Goal: Task Accomplishment & Management: Manage account settings

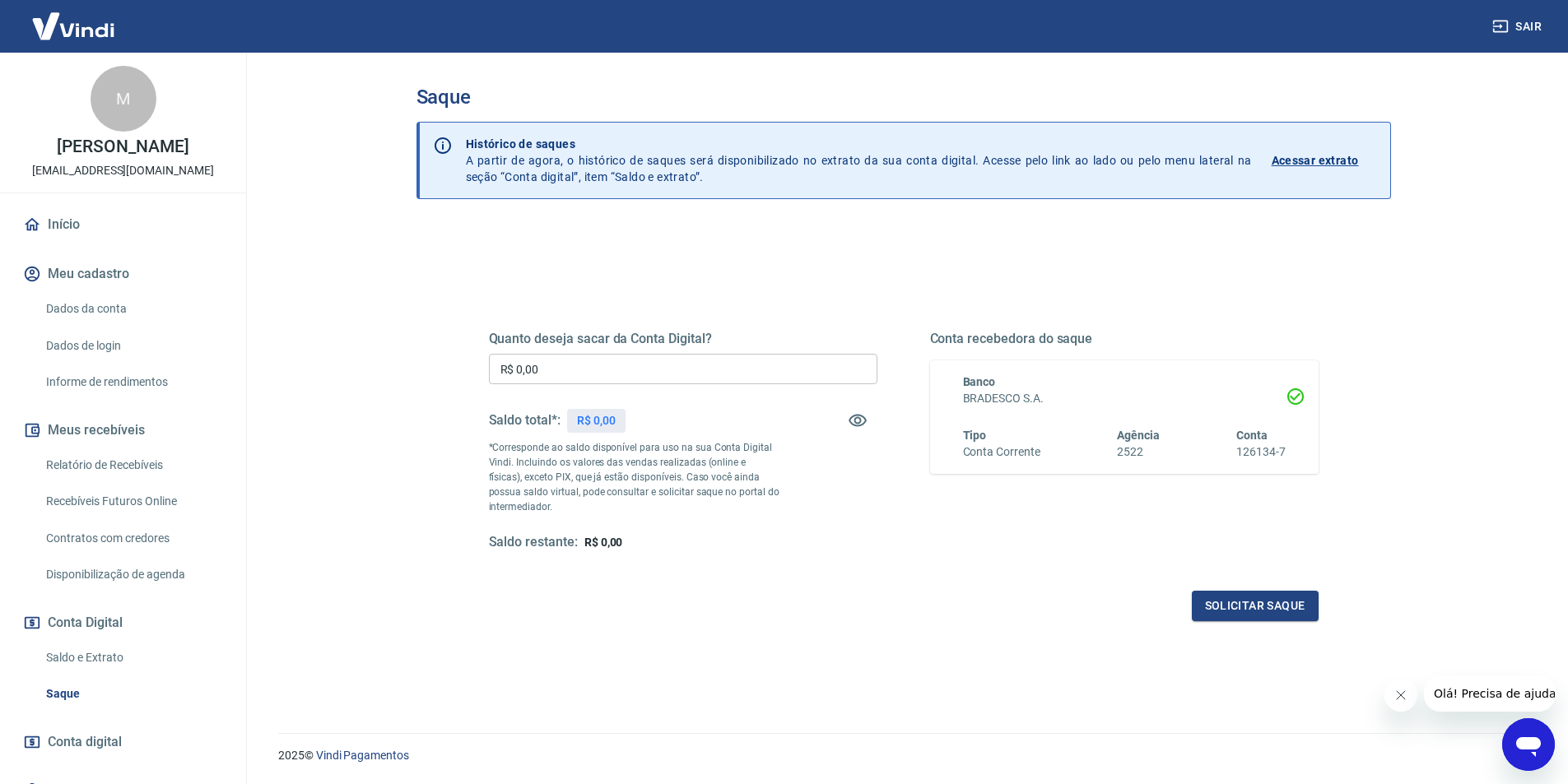
click at [717, 361] on input "R$ 0,00" at bounding box center [683, 369] width 388 height 30
click at [114, 311] on link "Dados da conta" at bounding box center [132, 308] width 187 height 33
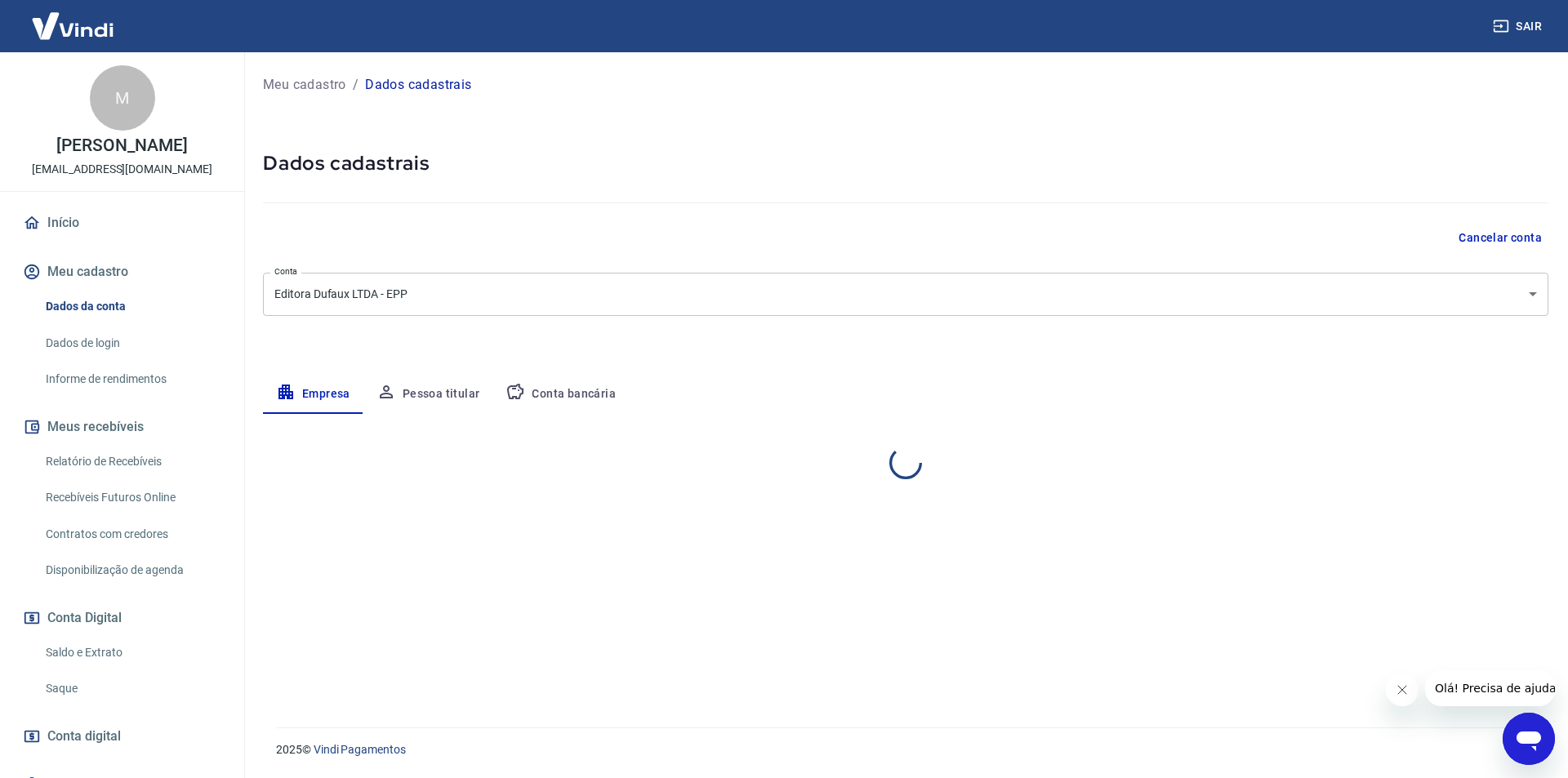
select select "MG"
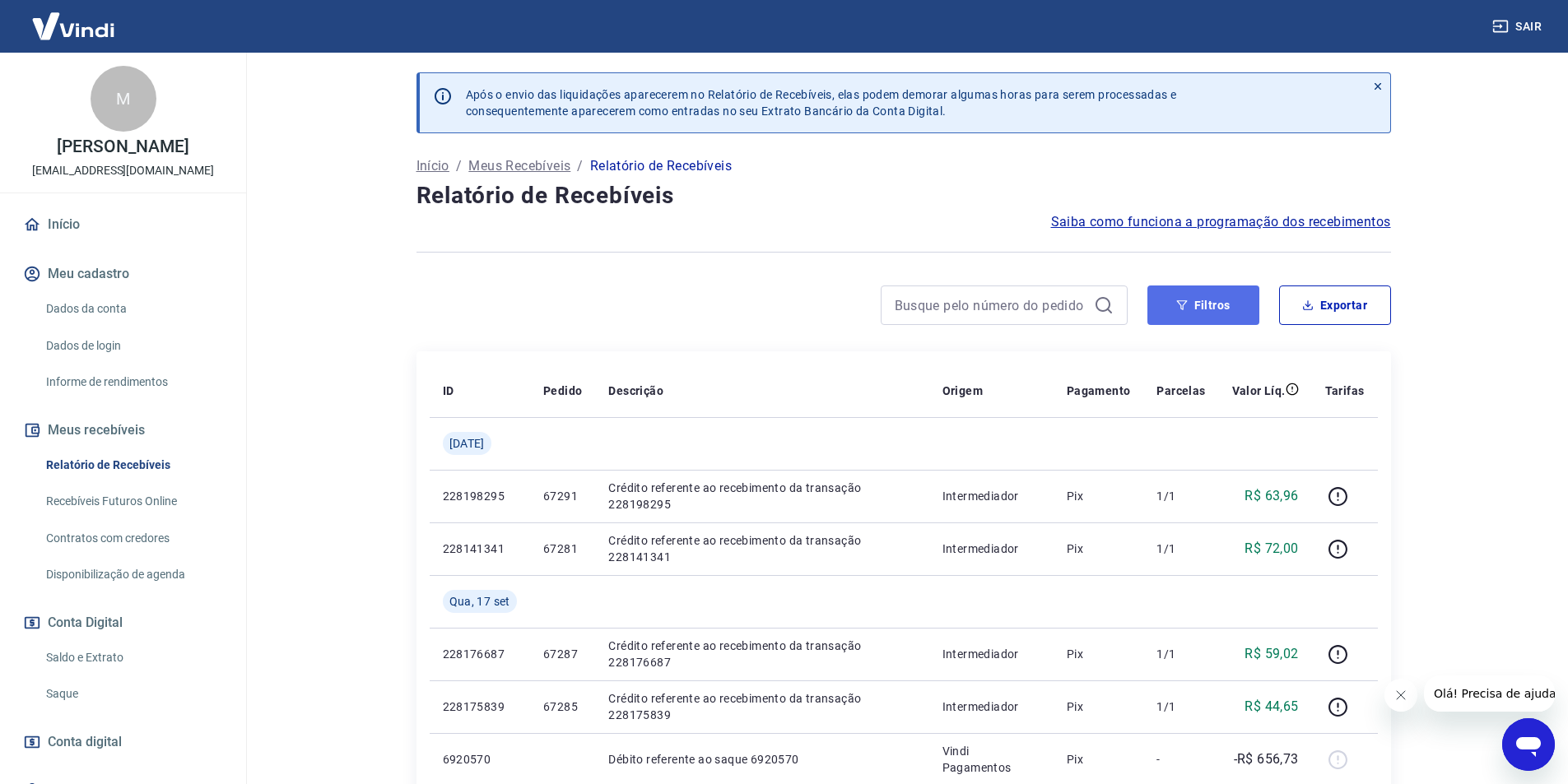
click at [1222, 312] on button "Filtros" at bounding box center [1203, 304] width 112 height 39
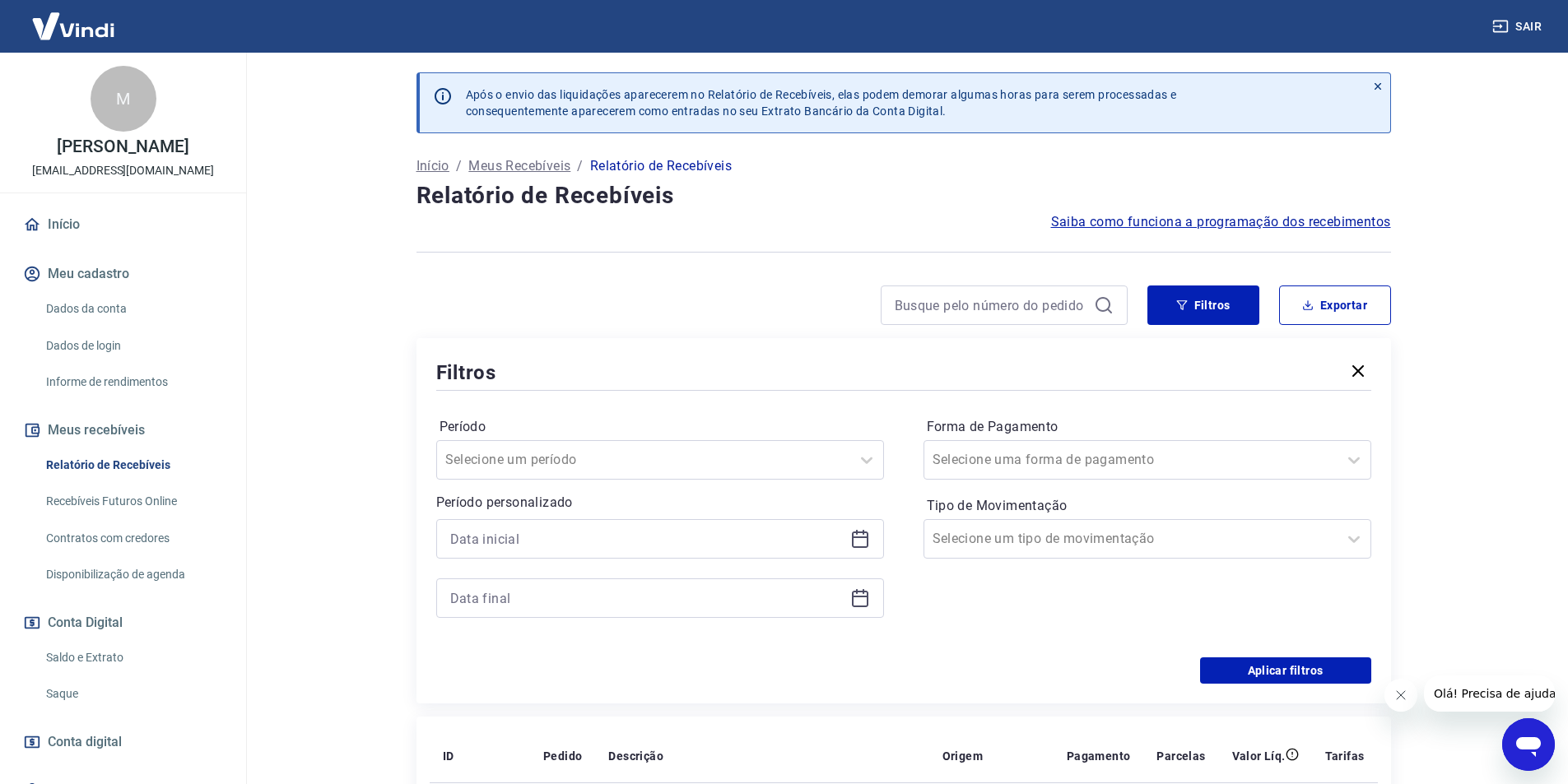
click at [857, 539] on icon at bounding box center [860, 539] width 20 height 20
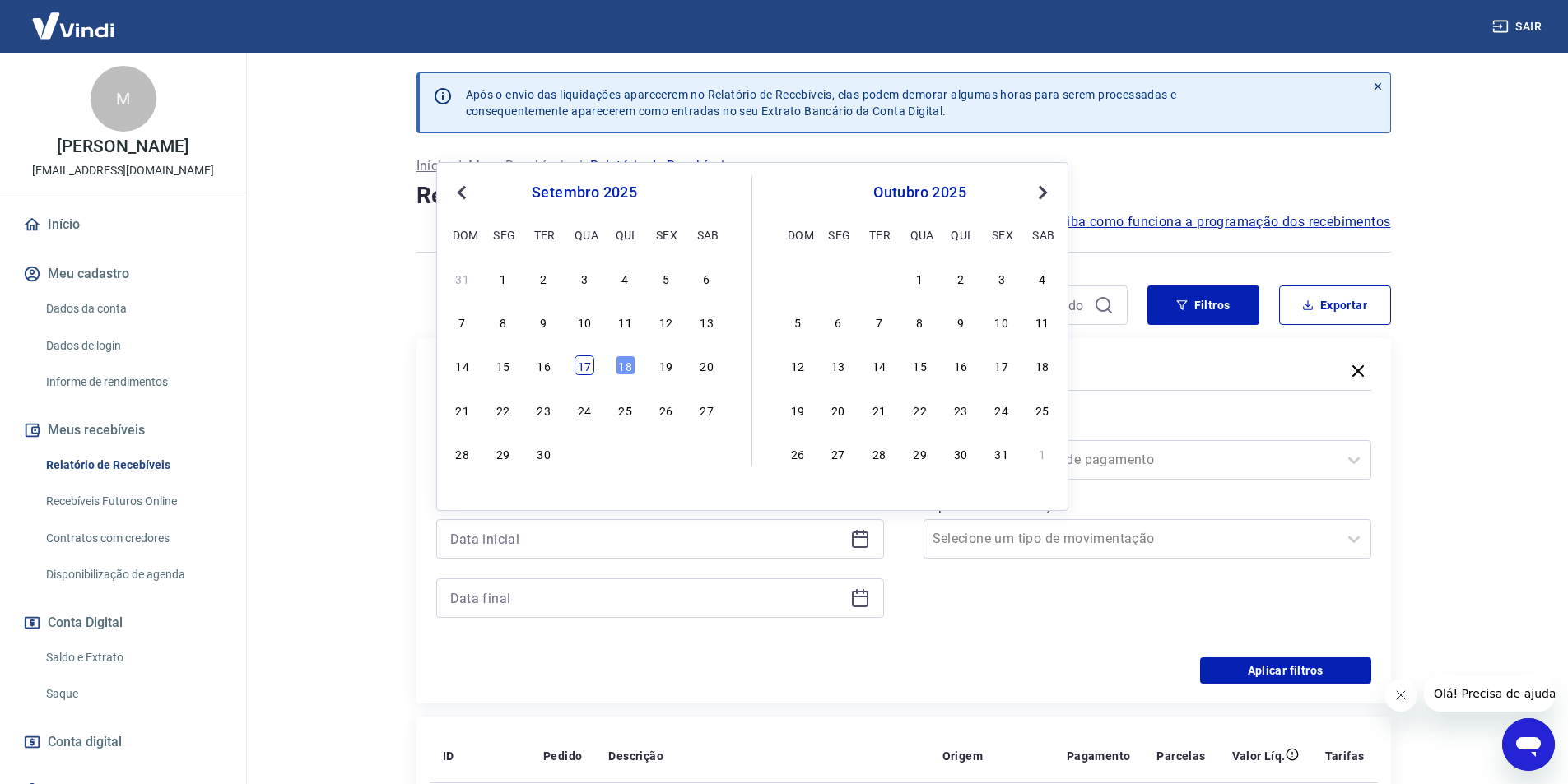
click at [584, 361] on div "17" at bounding box center [584, 364] width 20 height 20
type input "[DATE]"
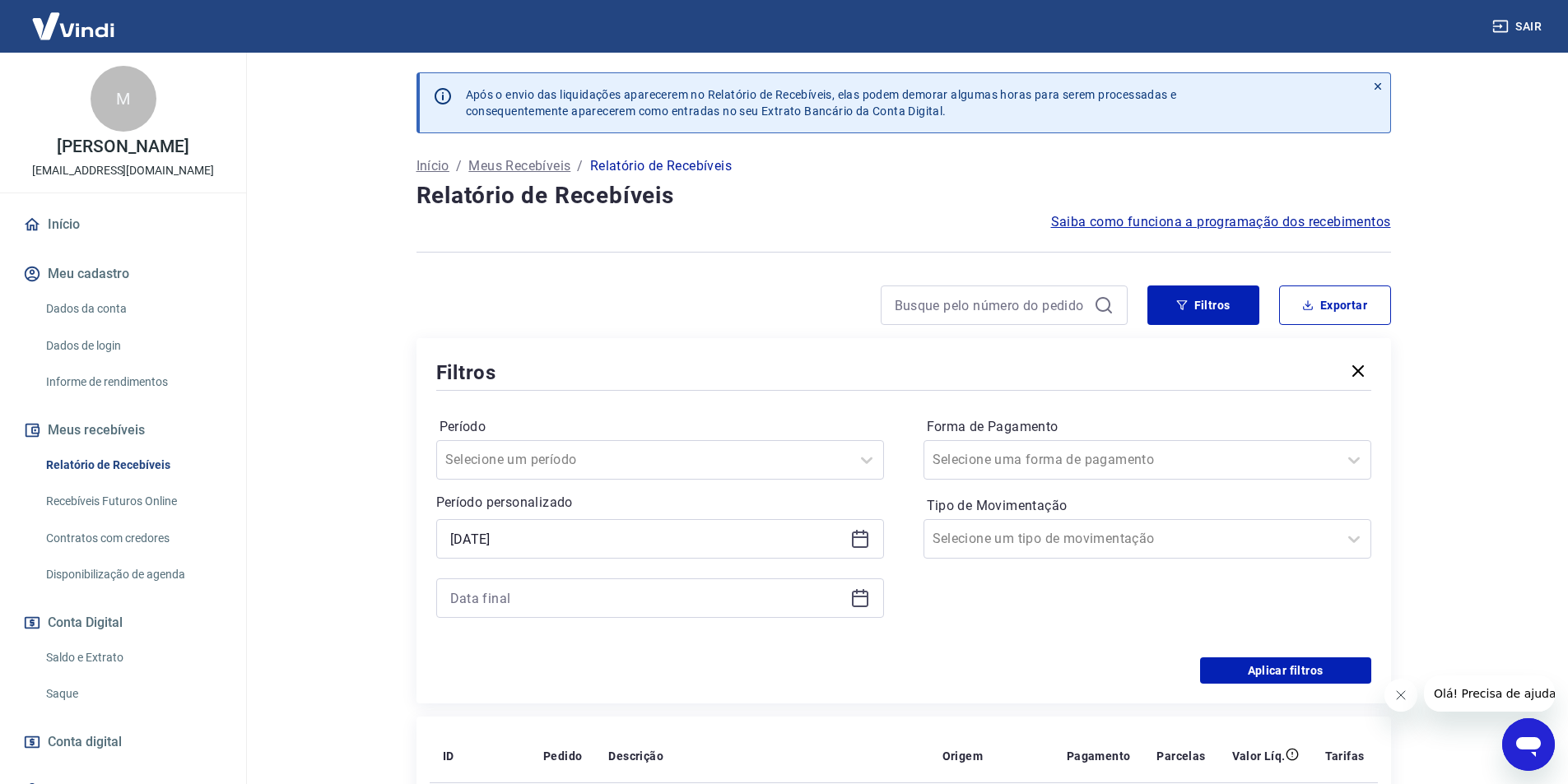
click at [861, 598] on icon at bounding box center [860, 598] width 20 height 20
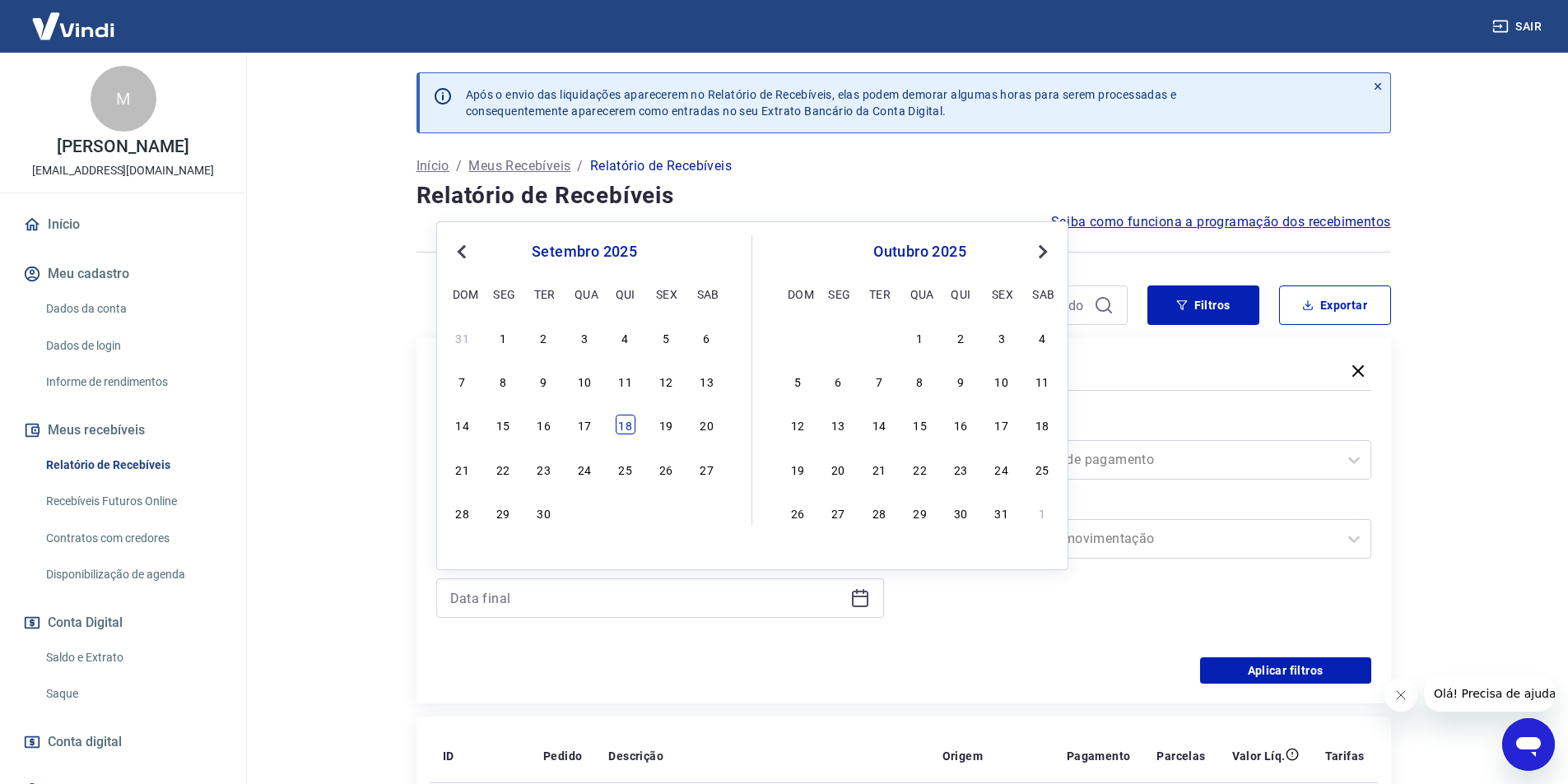
click at [628, 422] on div "18" at bounding box center [625, 424] width 20 height 20
type input "[DATE]"
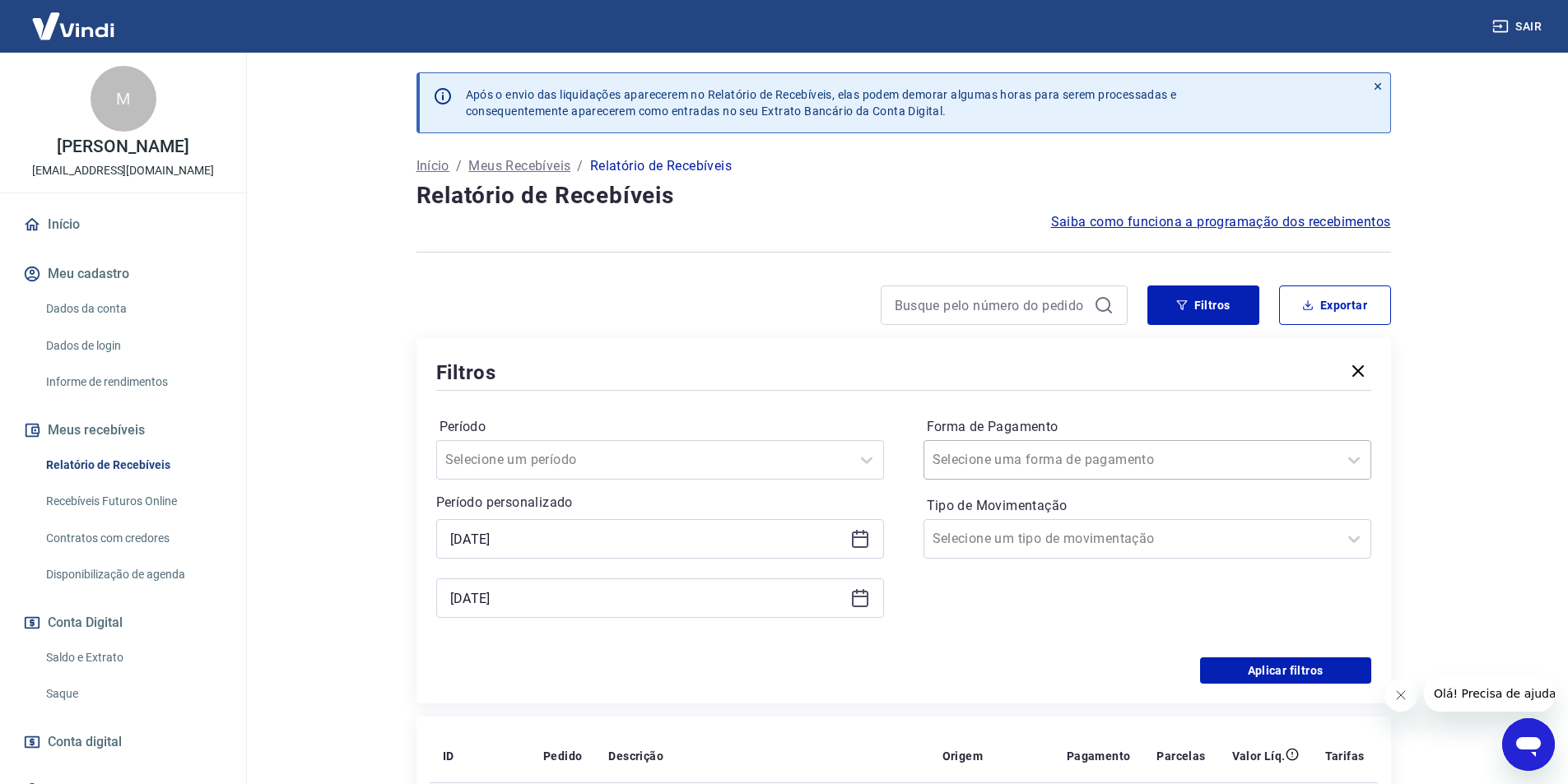
click at [1098, 460] on div at bounding box center [1130, 460] width 397 height 23
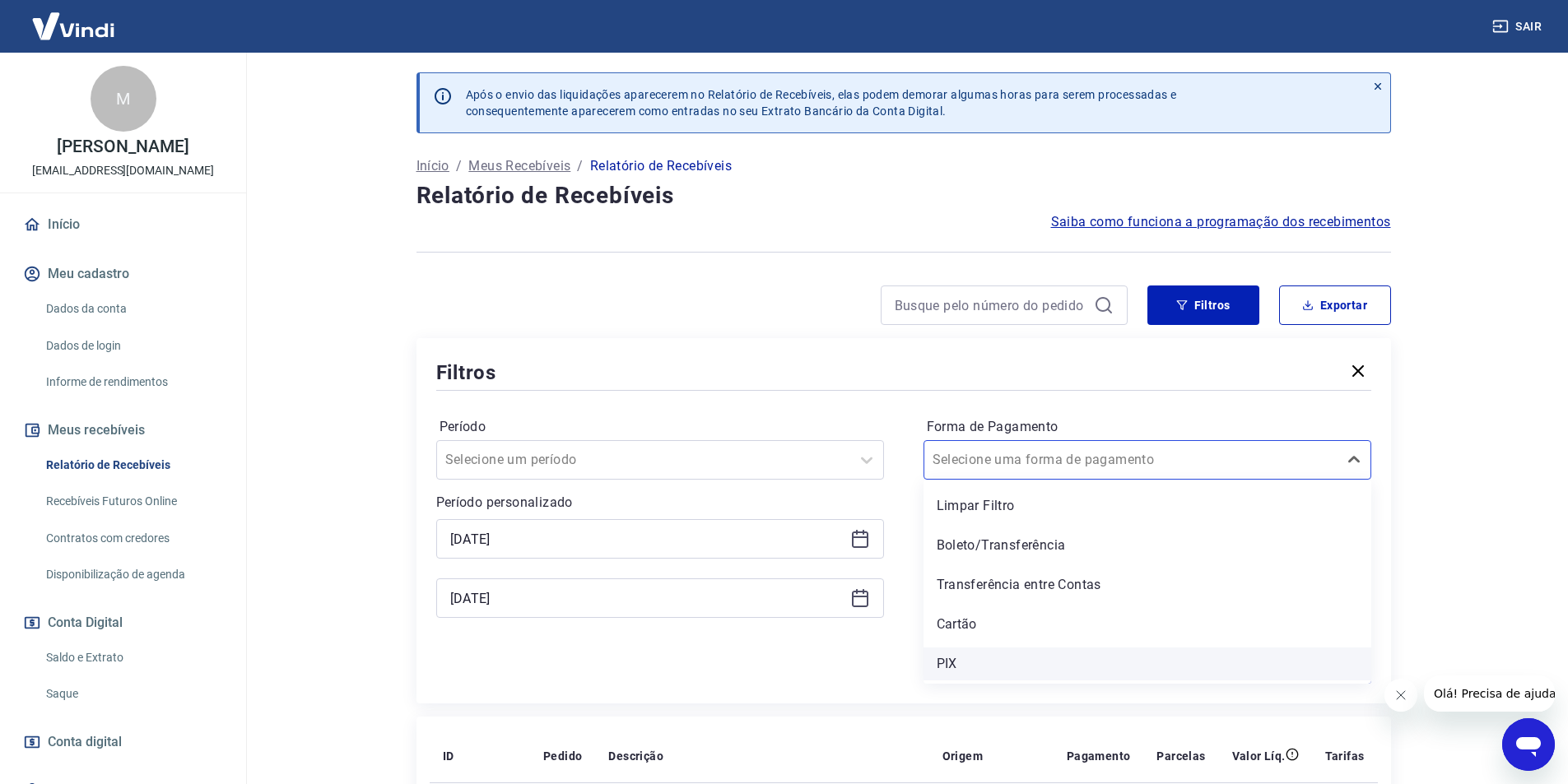
click at [972, 666] on div "PIX" at bounding box center [1147, 663] width 447 height 33
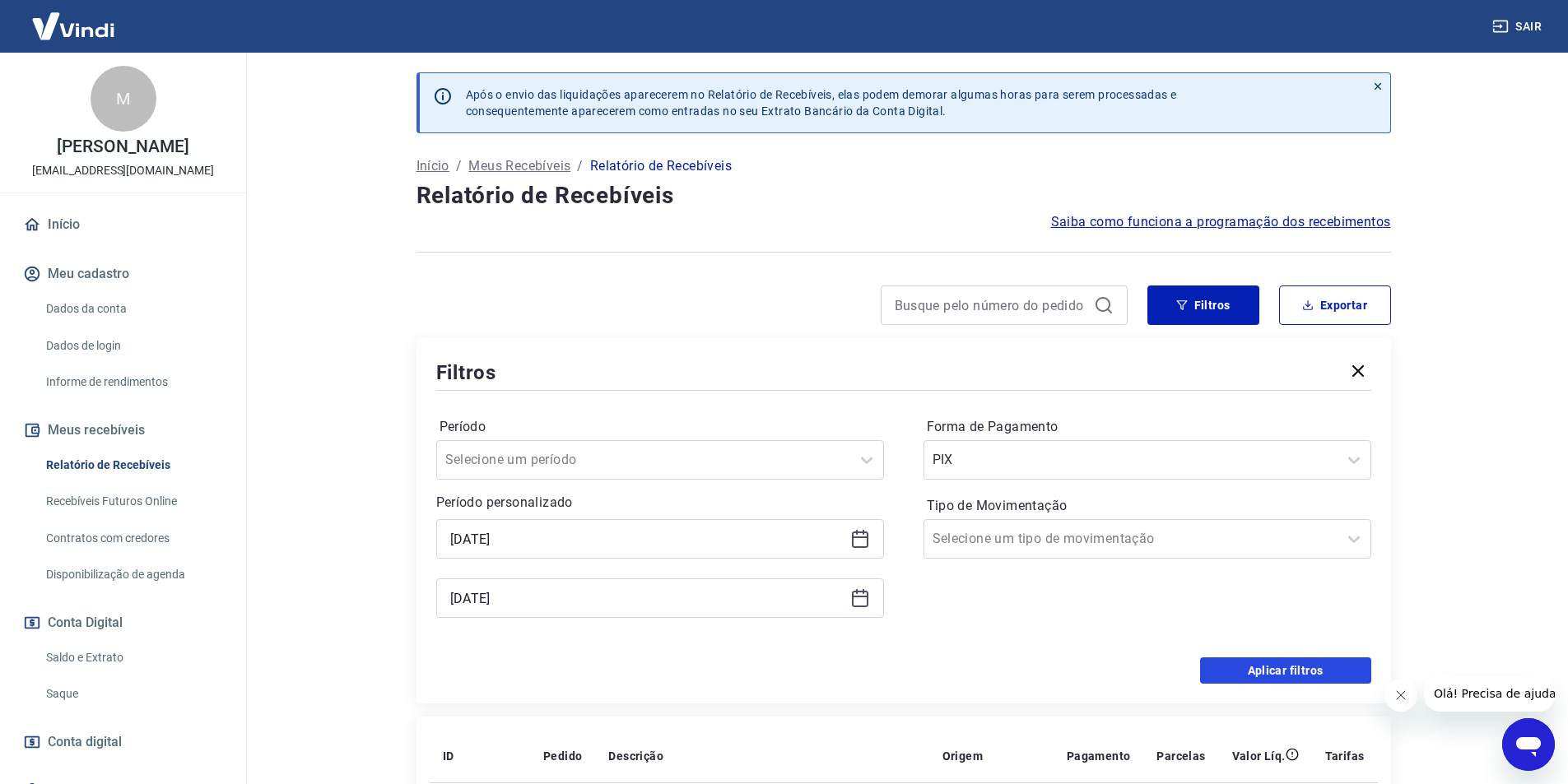
click at [1300, 676] on button "Aplicar filtros" at bounding box center [1285, 671] width 171 height 27
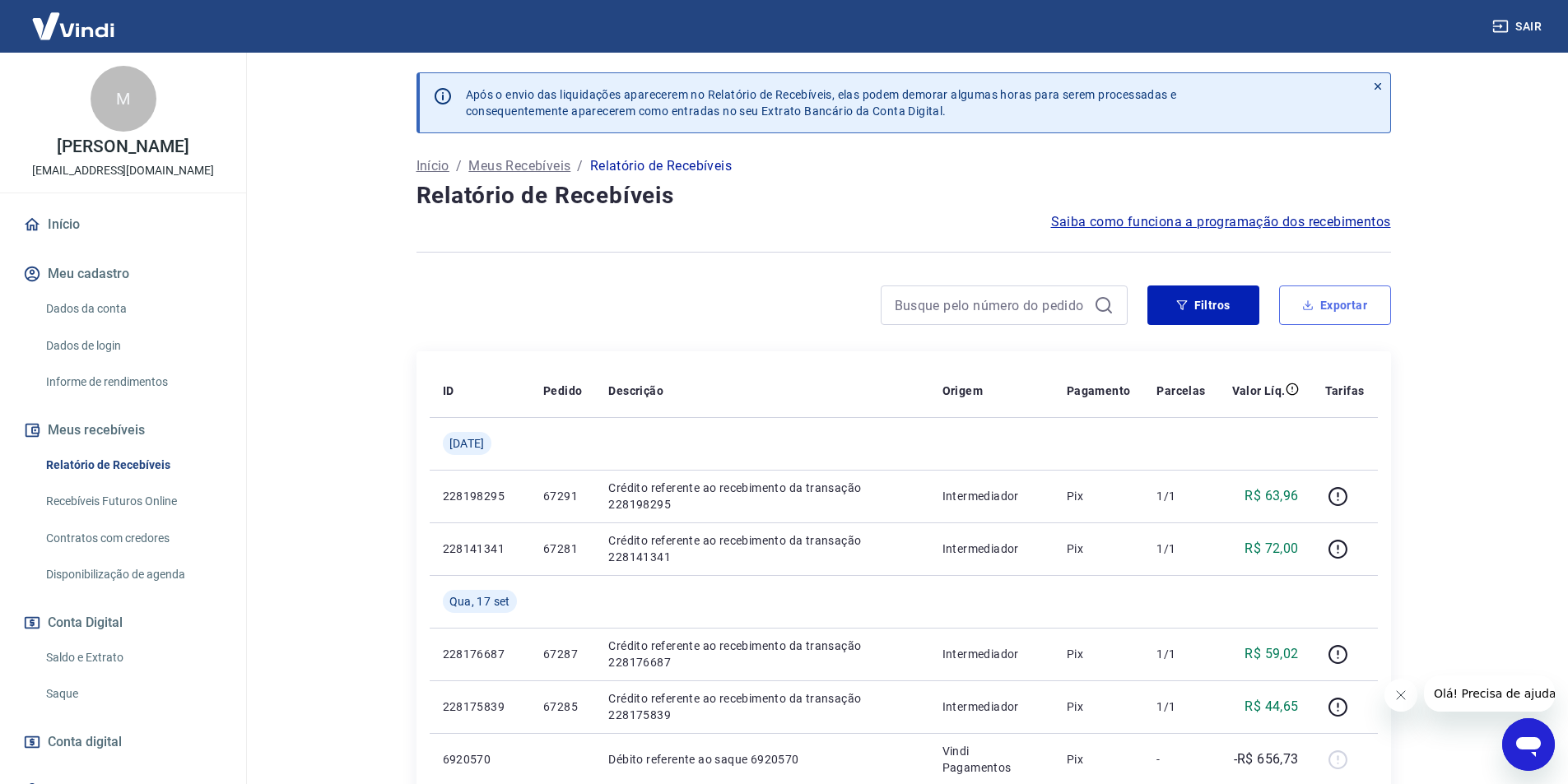
click at [1331, 303] on button "Exportar" at bounding box center [1335, 304] width 112 height 39
type input "[DATE]"
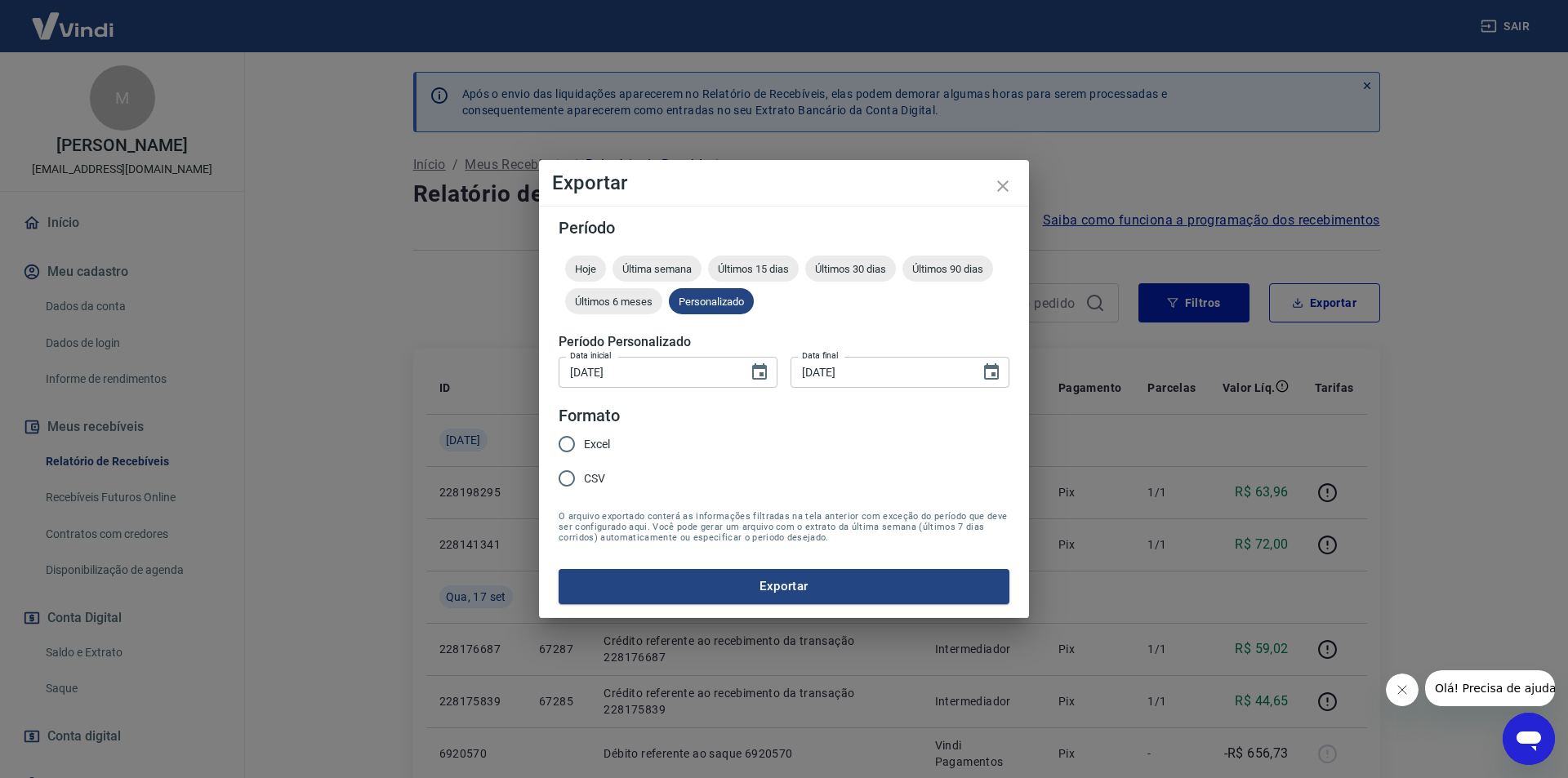
click at [592, 440] on span "Excel" at bounding box center [597, 445] width 26 height 17
click at [584, 440] on input "Excel" at bounding box center [567, 444] width 34 height 34
radio input "true"
click at [754, 598] on button "Exportar" at bounding box center [783, 585] width 451 height 34
